Goal: Information Seeking & Learning: Find specific fact

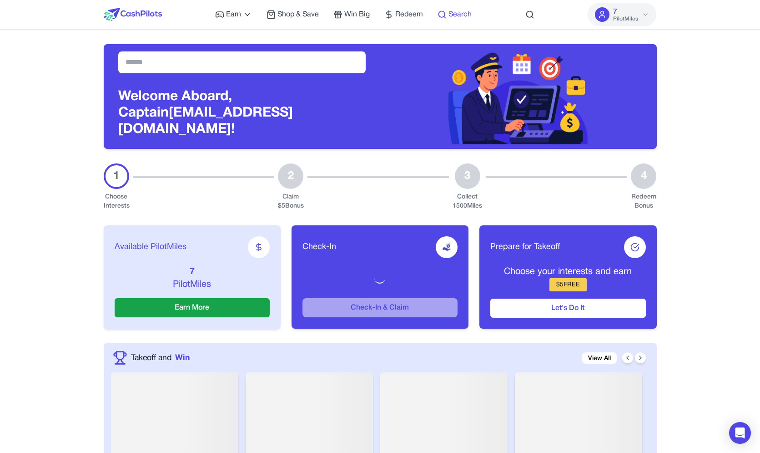
click at [450, 11] on span "Search" at bounding box center [460, 14] width 23 height 11
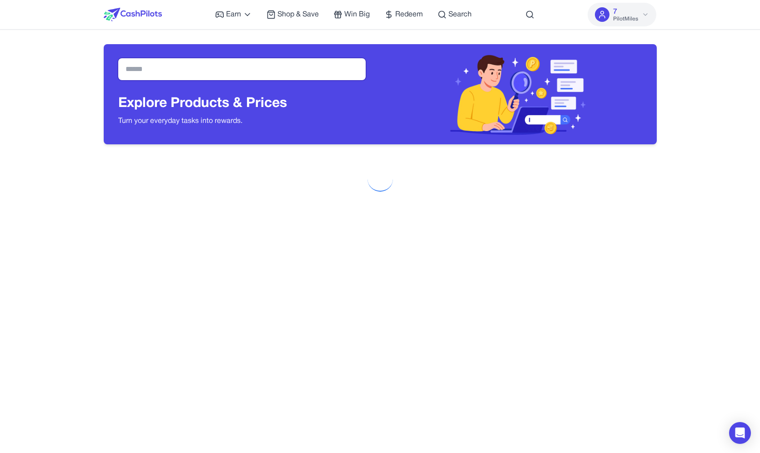
click at [263, 76] on input "text" at bounding box center [242, 69] width 248 height 22
click at [268, 70] on input "text" at bounding box center [242, 69] width 248 height 22
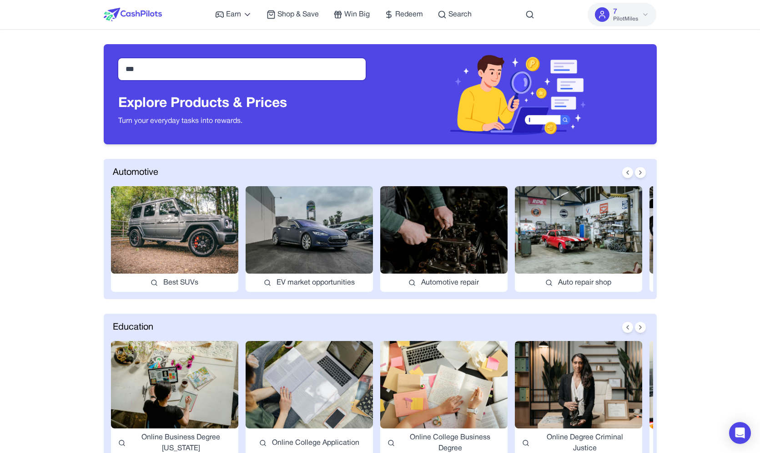
type input "***"
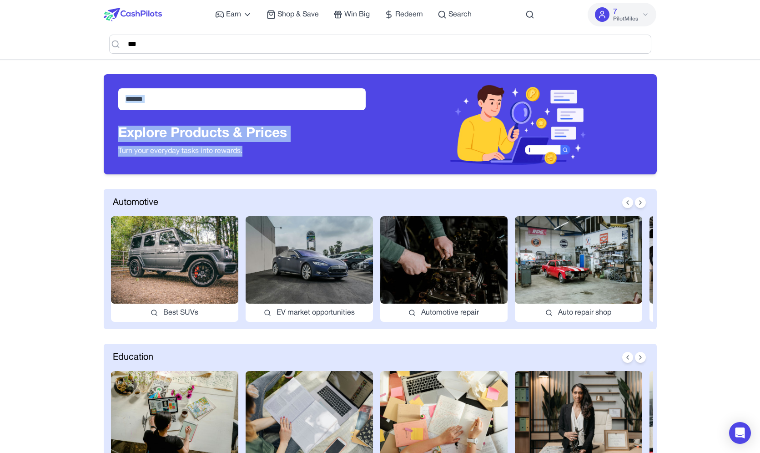
drag, startPoint x: 298, startPoint y: 73, endPoint x: 288, endPoint y: 157, distance: 85.2
click at [288, 157] on div "Explore Products & Prices Turn your everyday tasks into rewards." at bounding box center [380, 117] width 553 height 115
click at [289, 157] on div "Explore Products & Prices Turn your everyday tasks into rewards." at bounding box center [242, 143] width 248 height 35
drag, startPoint x: 289, startPoint y: 157, endPoint x: 102, endPoint y: 84, distance: 200.5
click at [104, 86] on div "Explore Products & Prices Turn your everyday tasks into rewards." at bounding box center [380, 124] width 553 height 100
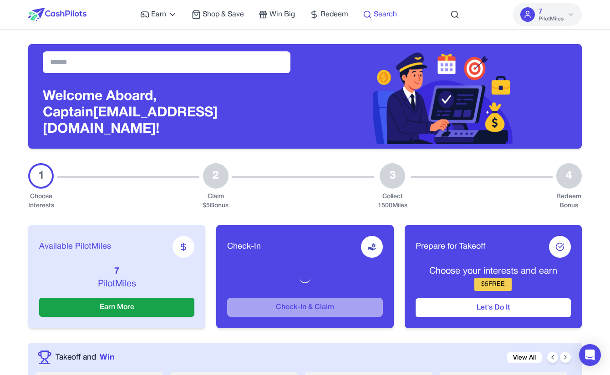
click at [379, 17] on span "Search" at bounding box center [385, 14] width 23 height 11
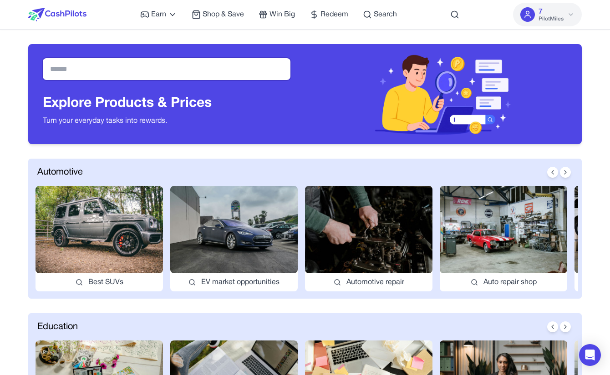
click at [239, 70] on input "text" at bounding box center [167, 69] width 248 height 22
type input "***"
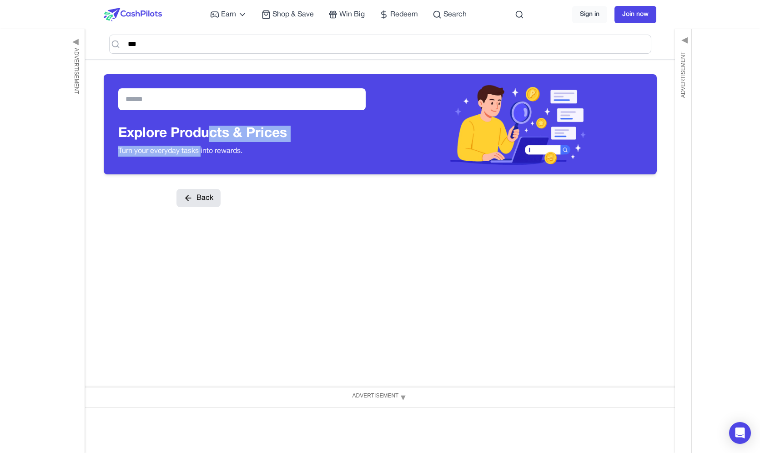
drag, startPoint x: 207, startPoint y: 130, endPoint x: 202, endPoint y: 151, distance: 21.6
click at [202, 151] on div "Explore Products & Prices Turn your everyday tasks into rewards." at bounding box center [202, 143] width 169 height 35
drag, startPoint x: 200, startPoint y: 135, endPoint x: 197, endPoint y: 145, distance: 10.2
click at [198, 144] on div "Explore Products & Prices Turn your everyday tasks into rewards." at bounding box center [202, 143] width 169 height 35
click at [191, 149] on div "Explore Products & Prices Turn your everyday tasks into rewards." at bounding box center [202, 143] width 169 height 35
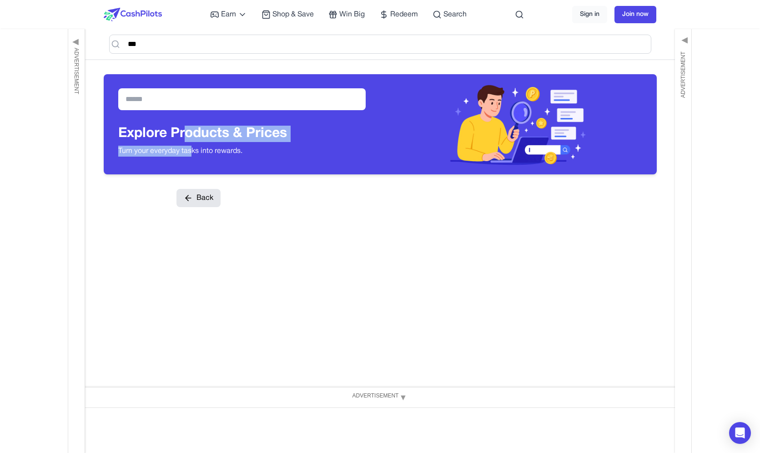
click at [201, 140] on h3 "Explore Products & Prices" at bounding box center [202, 134] width 169 height 16
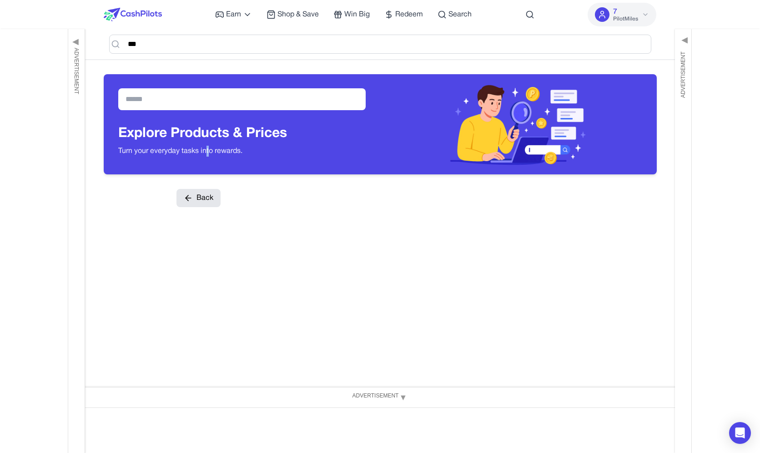
click at [209, 150] on p "Turn your everyday tasks into rewards." at bounding box center [202, 151] width 169 height 11
click at [231, 98] on input "text" at bounding box center [242, 99] width 248 height 22
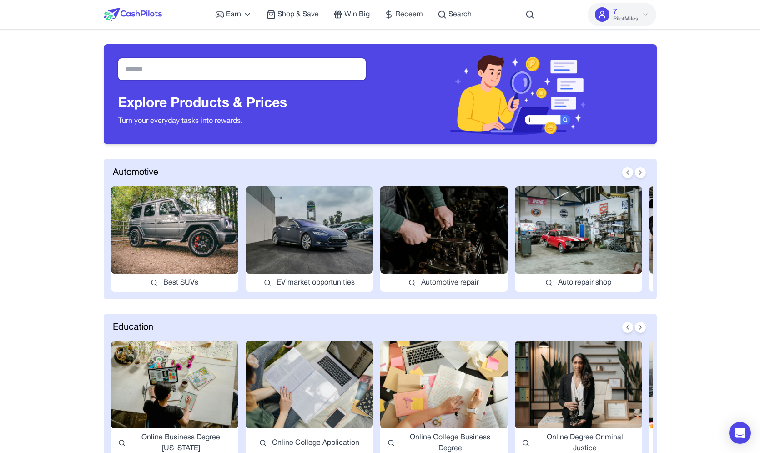
click at [303, 60] on input "text" at bounding box center [242, 69] width 248 height 22
type input "*"
drag, startPoint x: 33, startPoint y: 113, endPoint x: 54, endPoint y: 108, distance: 21.1
click at [135, 76] on input "text" at bounding box center [242, 69] width 248 height 22
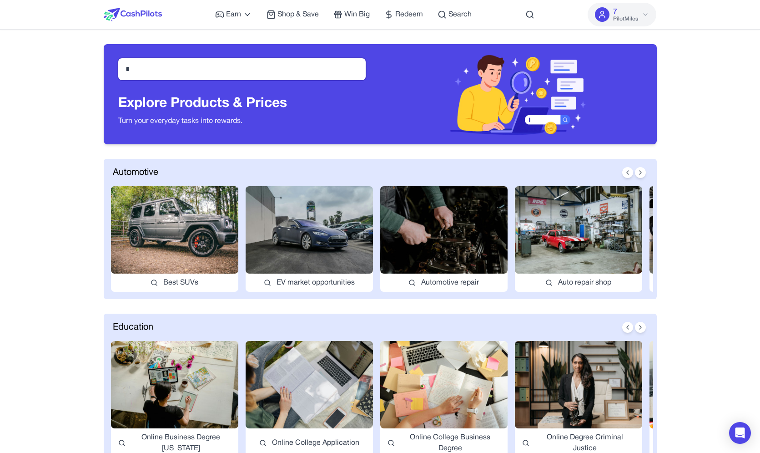
type input "*"
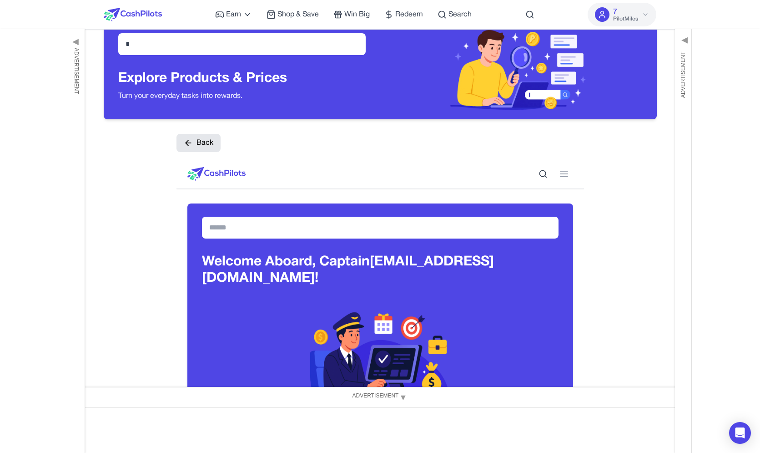
scroll to position [22, 0]
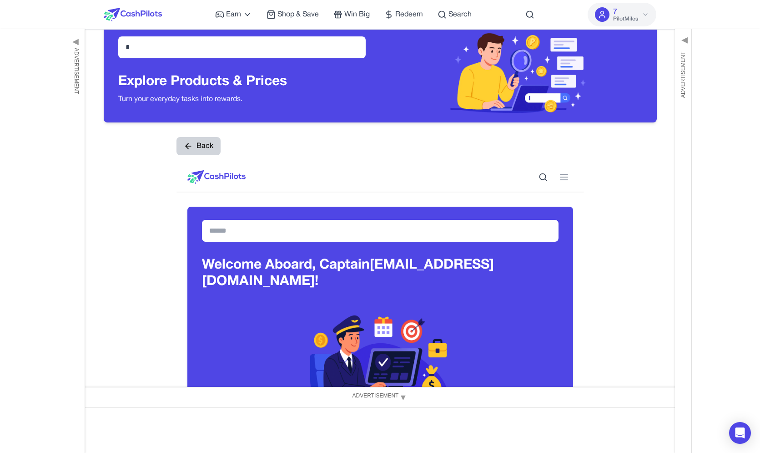
click at [211, 145] on button "Back" at bounding box center [199, 146] width 44 height 18
click at [201, 146] on button "Back" at bounding box center [199, 146] width 44 height 18
click at [202, 141] on button "Back" at bounding box center [199, 146] width 44 height 18
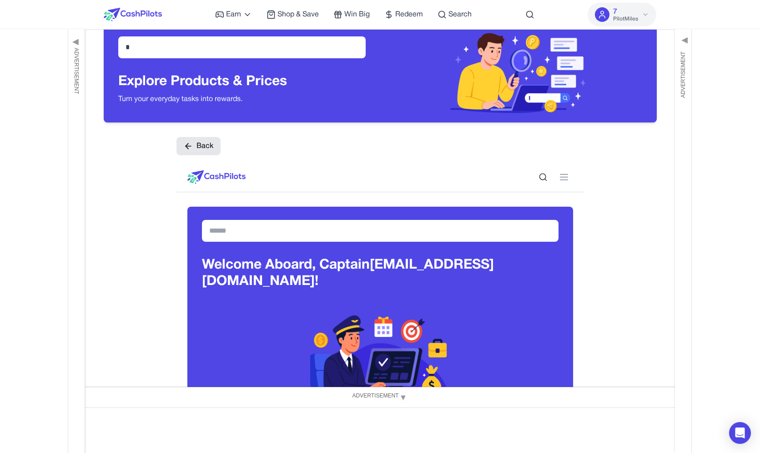
click at [207, 149] on button "Back" at bounding box center [199, 146] width 44 height 18
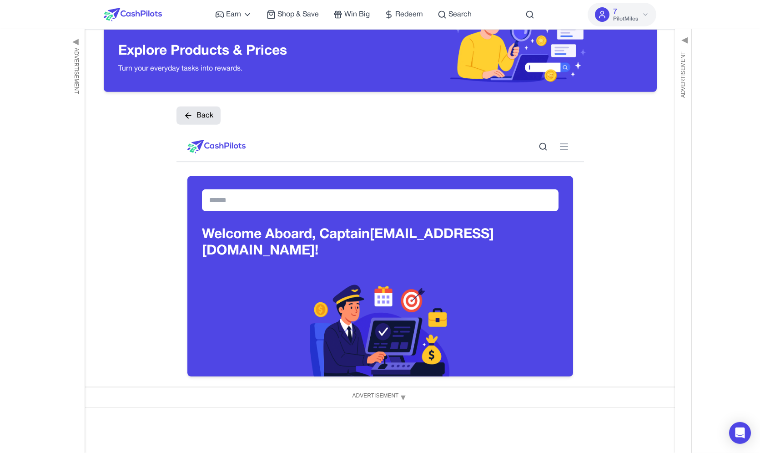
scroll to position [0, 0]
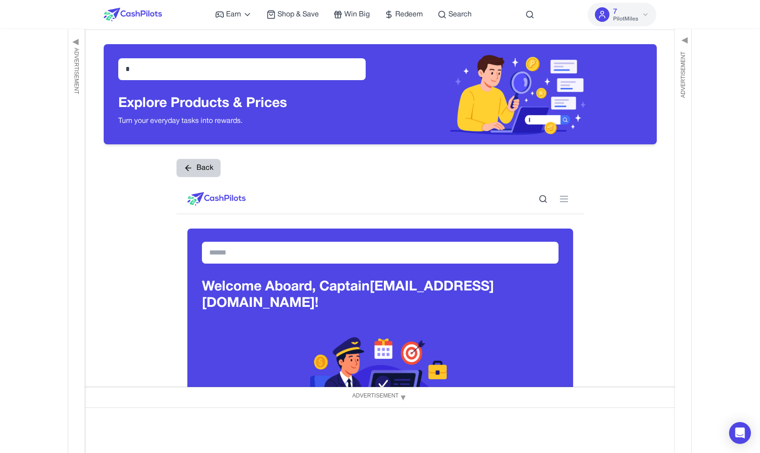
click at [207, 175] on button "Back" at bounding box center [199, 168] width 44 height 18
click at [208, 173] on button "Back" at bounding box center [199, 168] width 44 height 18
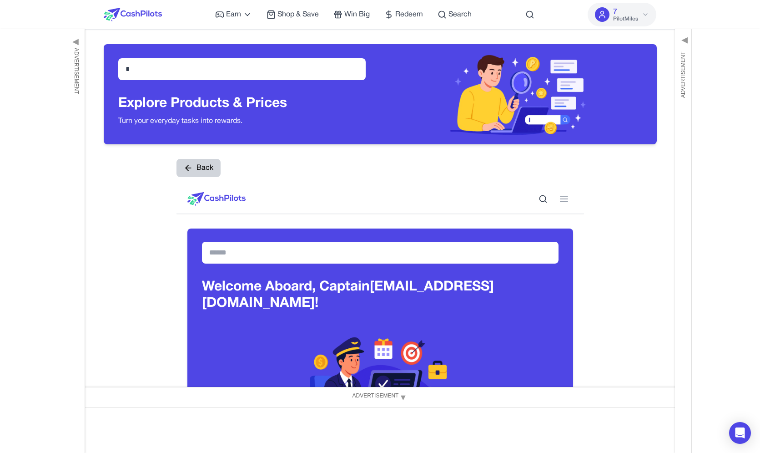
click at [210, 172] on button "Back" at bounding box center [199, 168] width 44 height 18
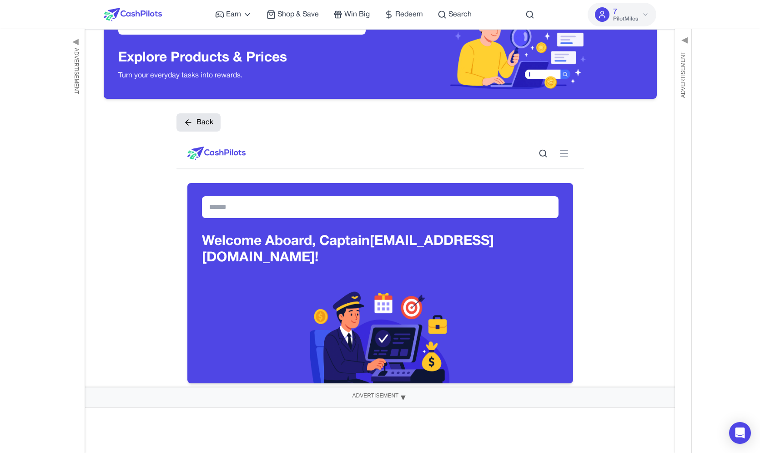
scroll to position [55, 0]
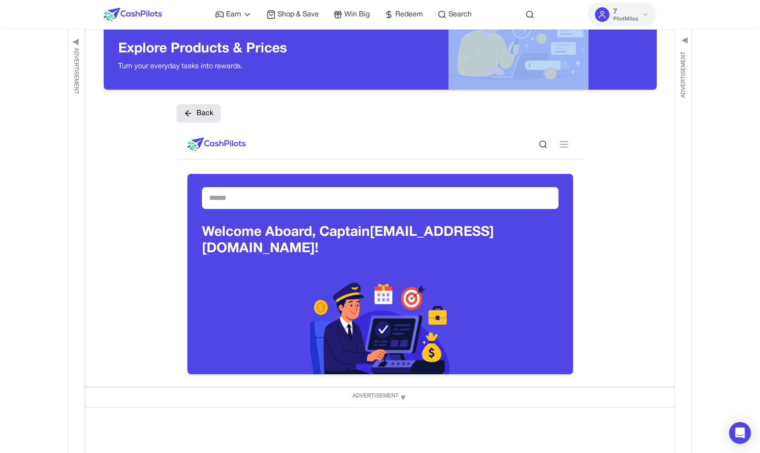
drag, startPoint x: 261, startPoint y: 152, endPoint x: 296, endPoint y: 88, distance: 73.7
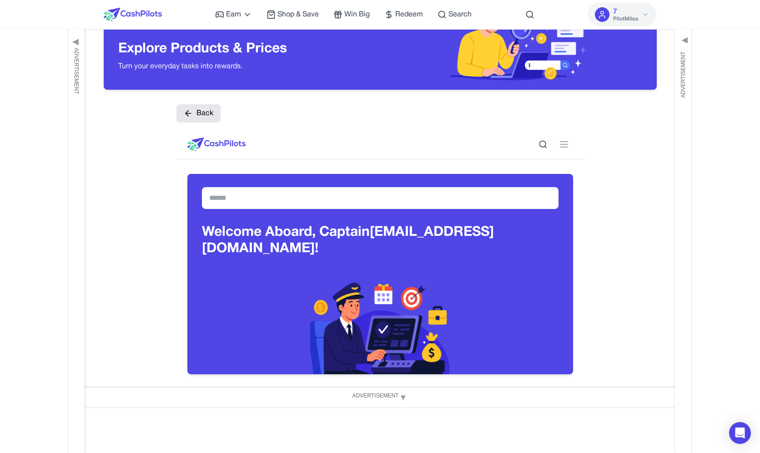
click at [296, 88] on div "* Explore Products & Prices Turn your everyday tasks into rewards." at bounding box center [242, 40] width 277 height 100
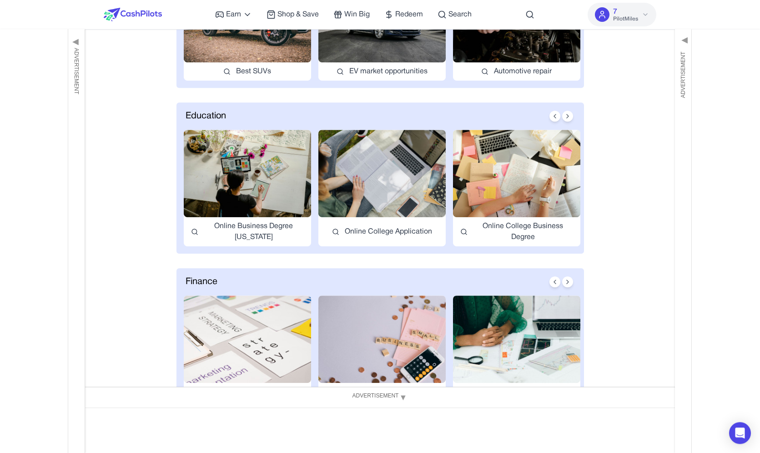
scroll to position [619, 0]
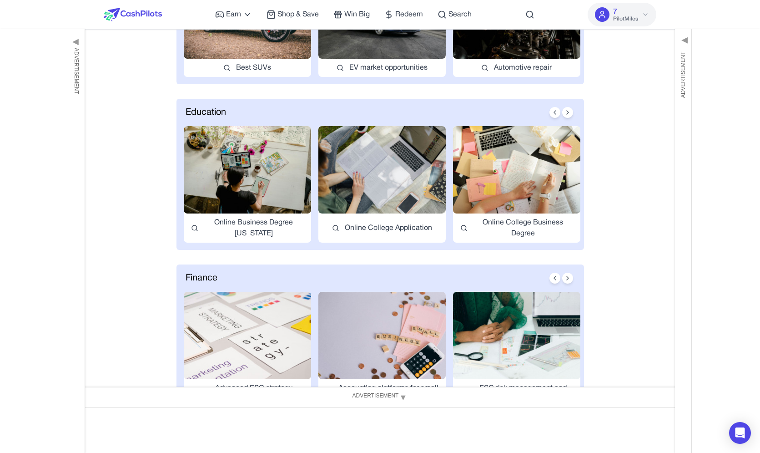
click at [510, 145] on img at bounding box center [516, 169] width 127 height 87
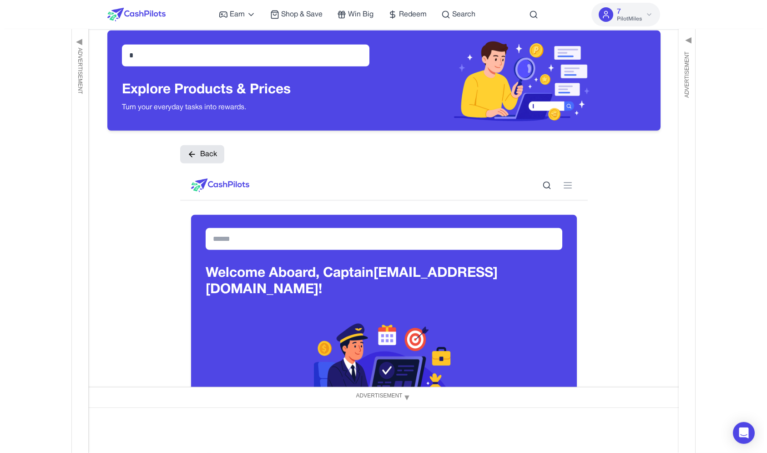
scroll to position [15, 0]
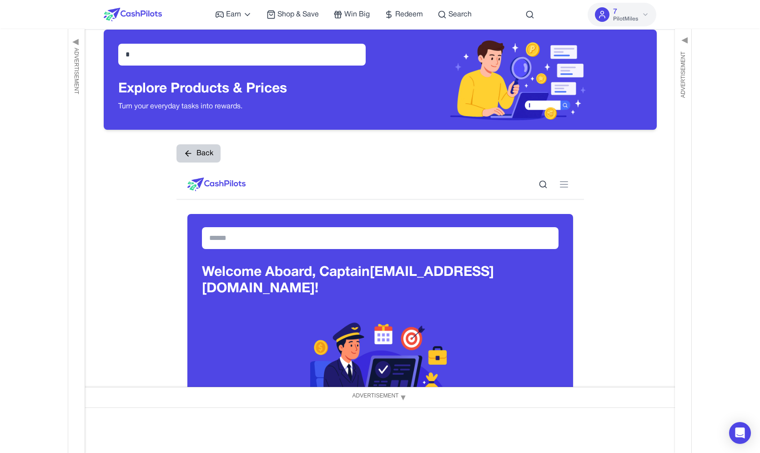
click at [190, 151] on icon at bounding box center [188, 153] width 9 height 9
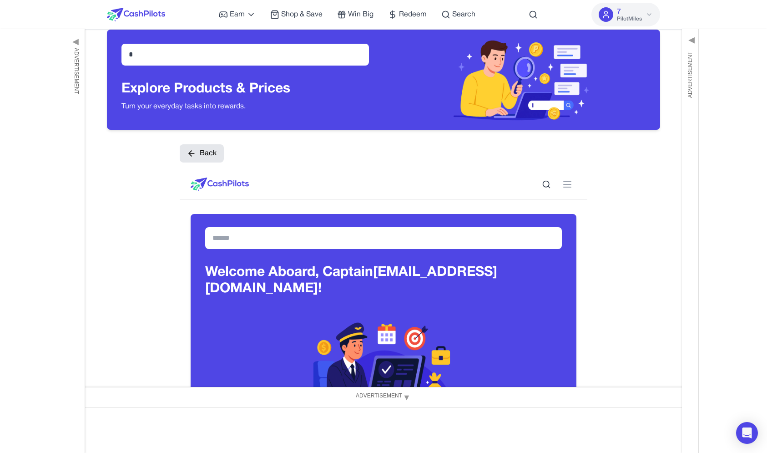
click at [742, 157] on div "Advertisement ▶" at bounding box center [724, 241] width 85 height 424
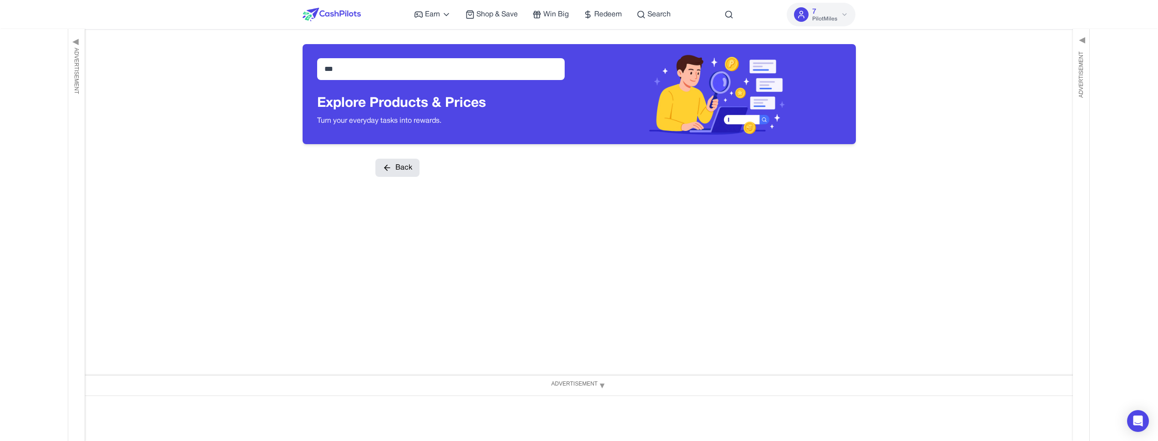
click at [413, 167] on button "Back" at bounding box center [397, 168] width 44 height 18
drag, startPoint x: 413, startPoint y: 167, endPoint x: 237, endPoint y: 154, distance: 177.0
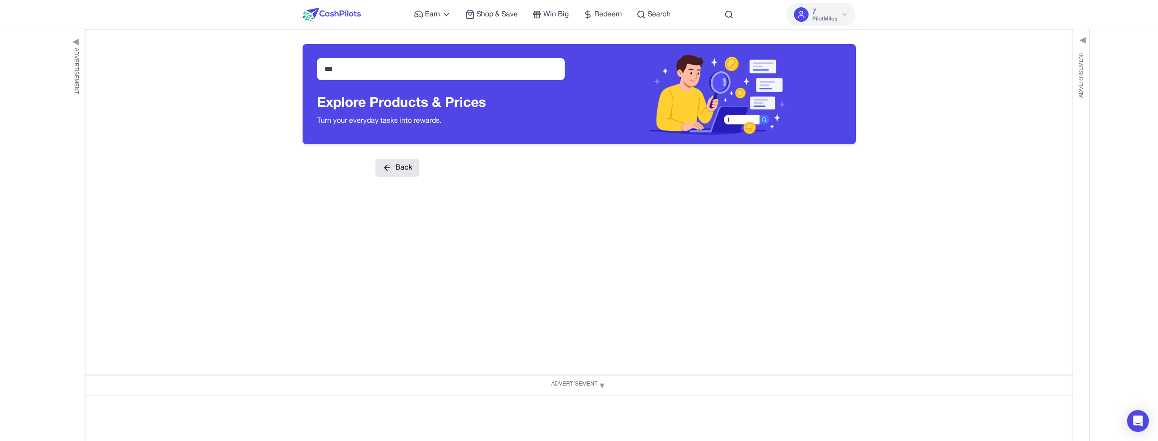
click at [413, 167] on button "Back" at bounding box center [397, 168] width 44 height 18
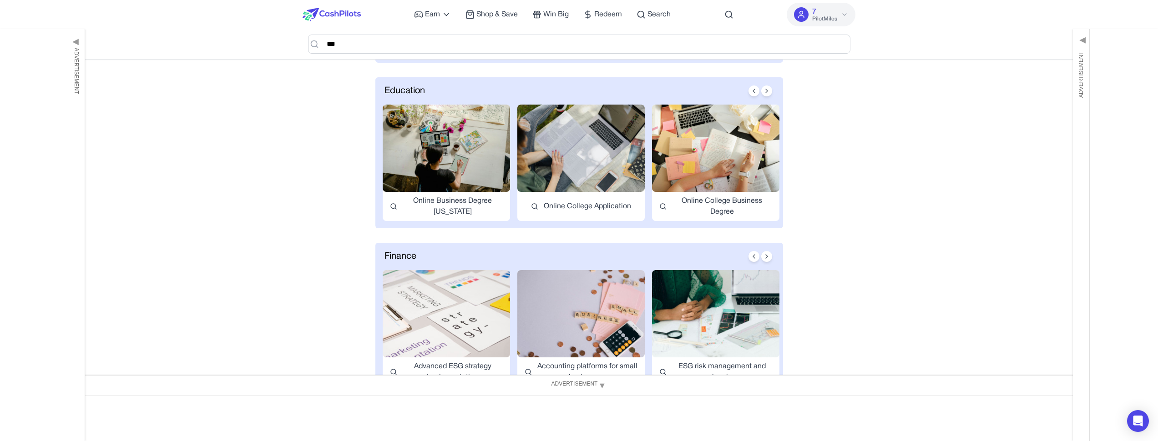
scroll to position [684, 0]
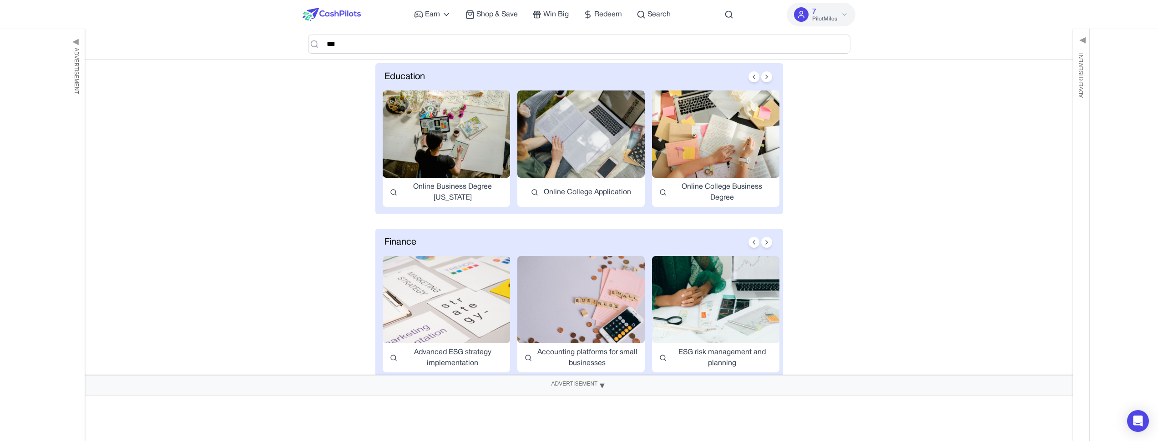
click at [610, 381] on div "Advertisement ▼" at bounding box center [579, 385] width 1158 height 20
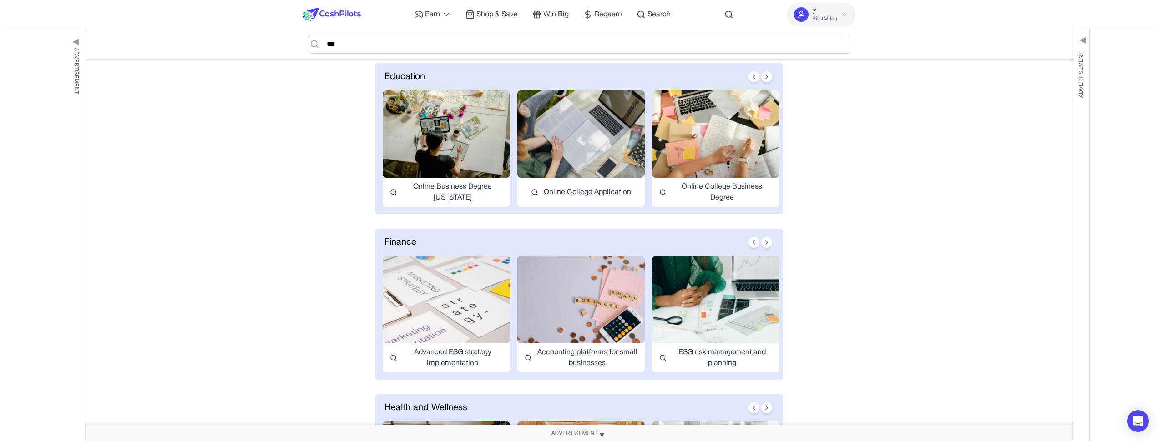
click at [599, 439] on span "▲" at bounding box center [601, 436] width 9 height 16
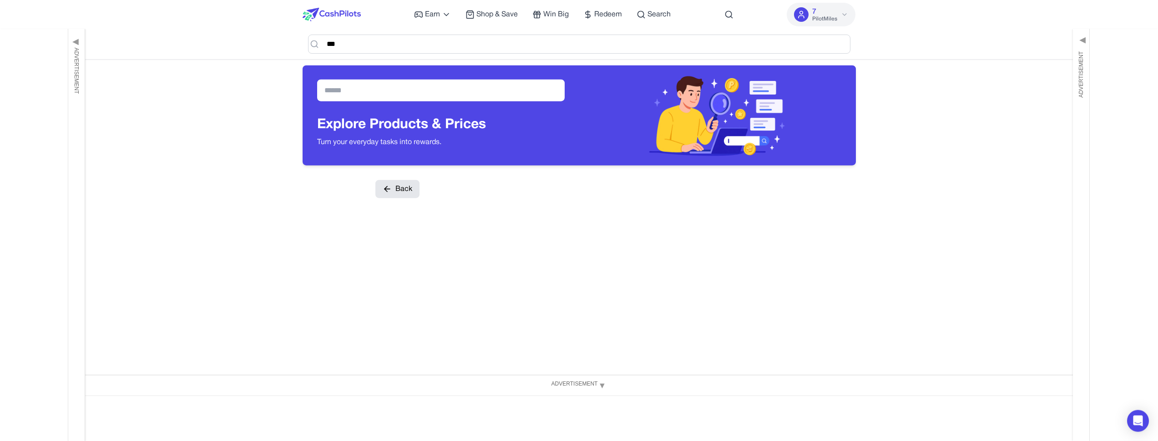
scroll to position [0, 0]
